Goal: Transaction & Acquisition: Purchase product/service

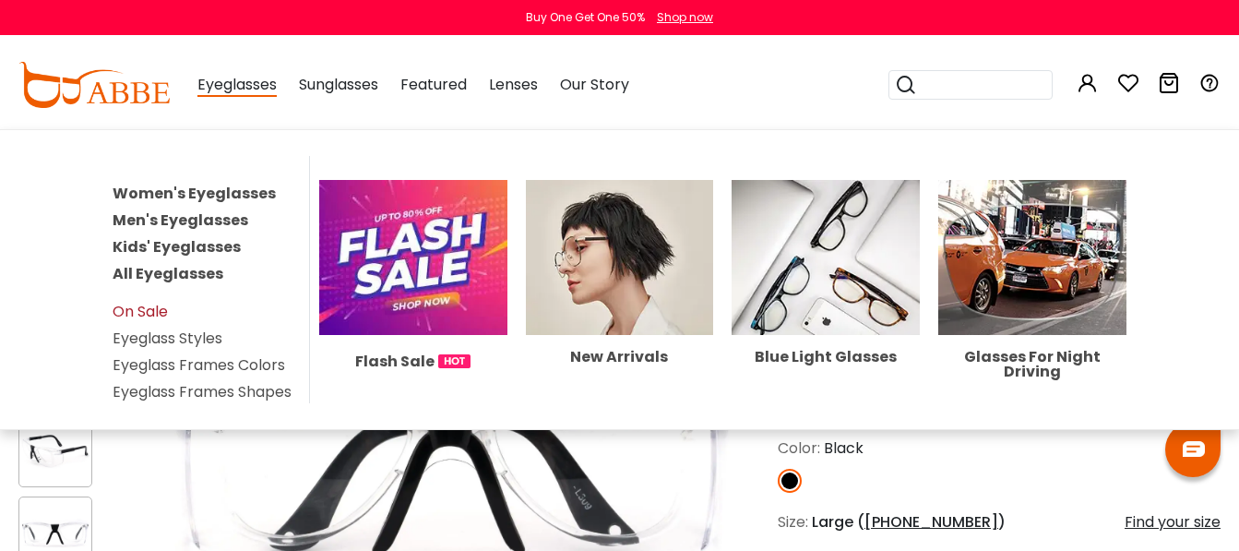
click at [133, 313] on link "On Sale" at bounding box center [140, 311] width 55 height 21
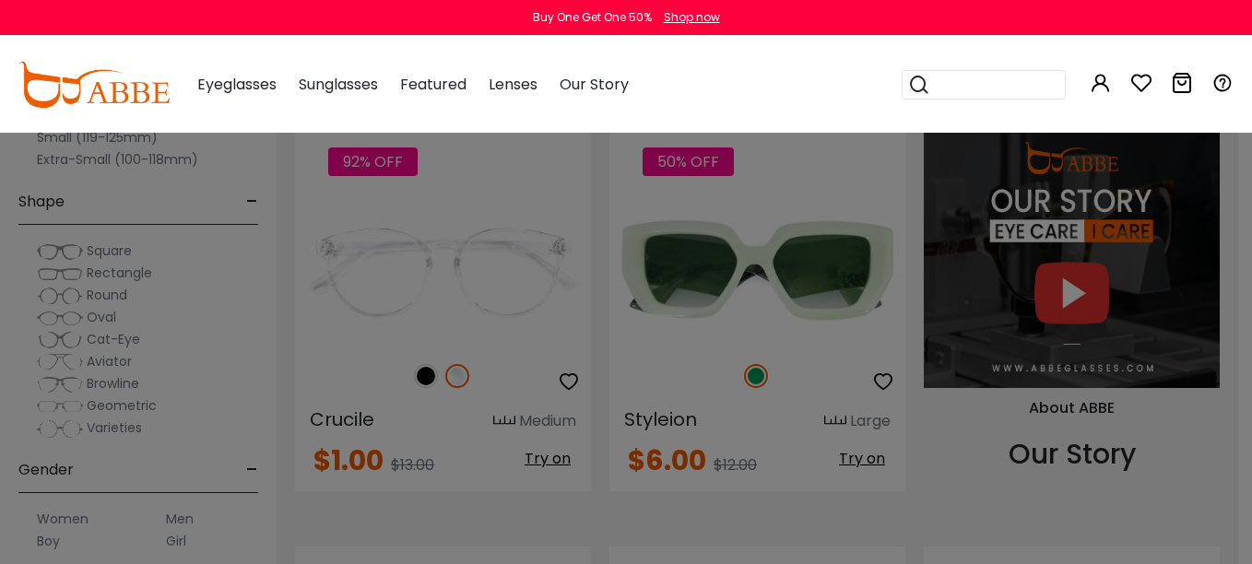
scroll to position [1660, 0]
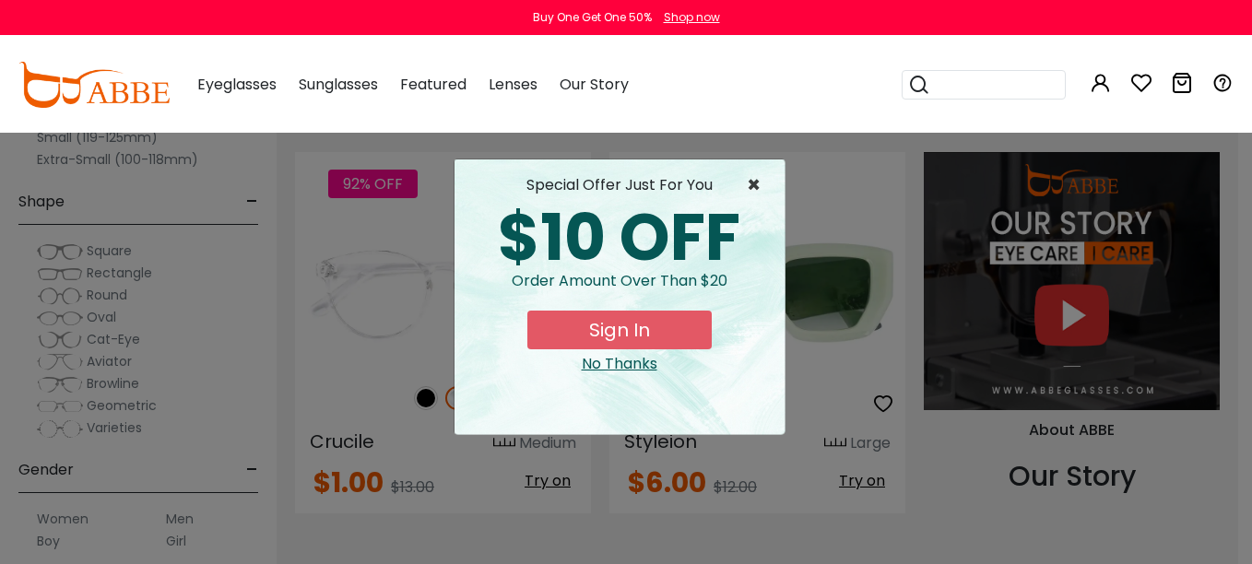
click at [749, 184] on span "×" at bounding box center [758, 185] width 23 height 22
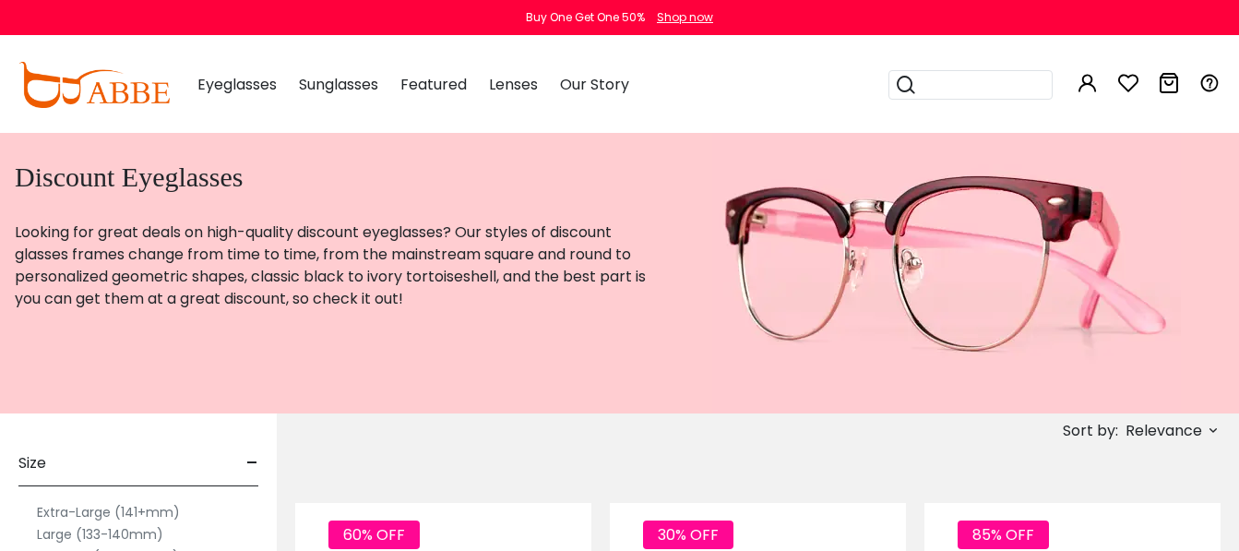
scroll to position [0, 0]
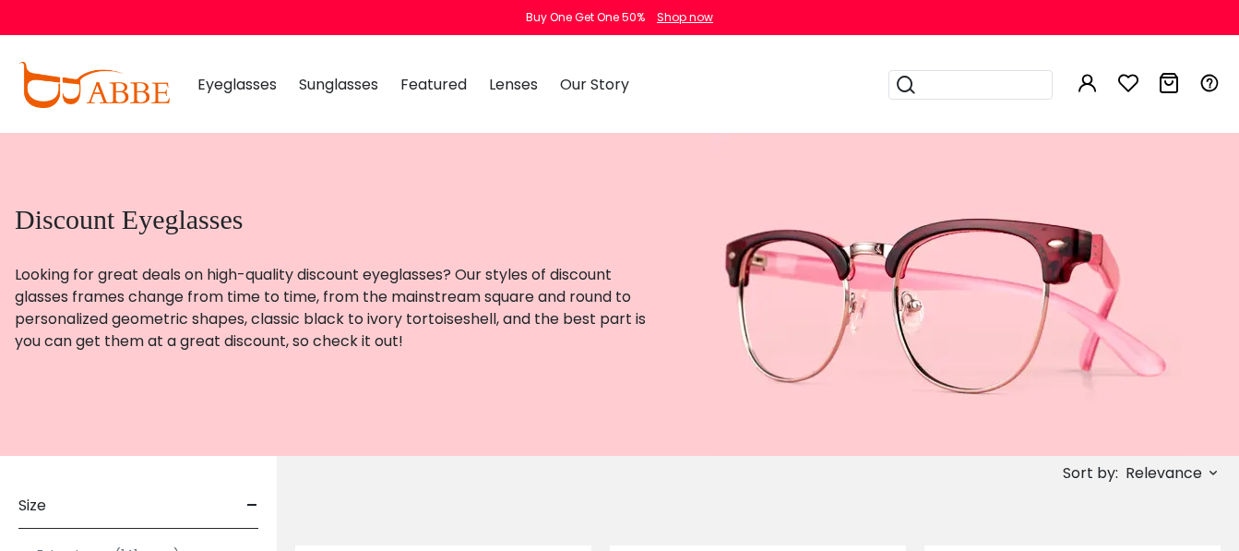
click at [106, 88] on img at bounding box center [93, 85] width 151 height 46
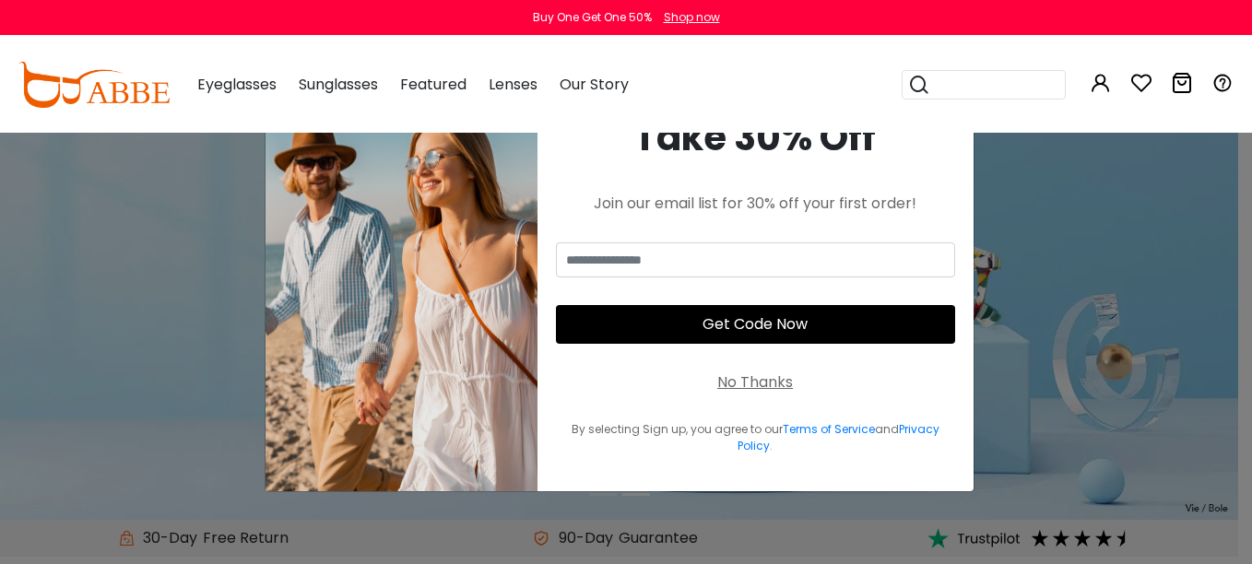
click at [732, 379] on div "No Thanks" at bounding box center [756, 383] width 76 height 22
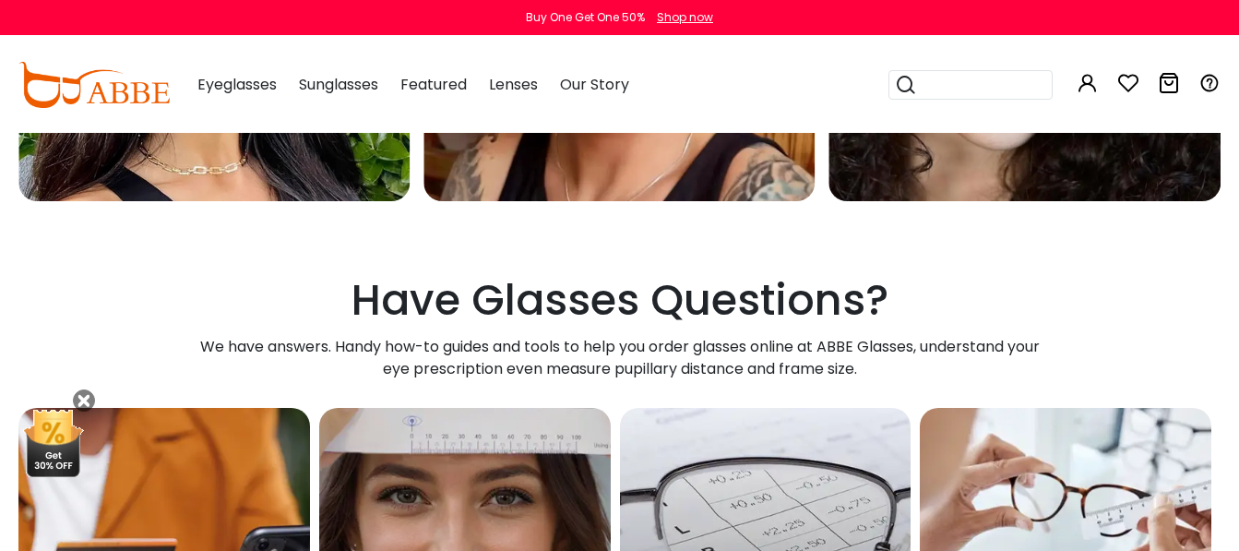
scroll to position [4796, 0]
